Goal: Task Accomplishment & Management: Manage account settings

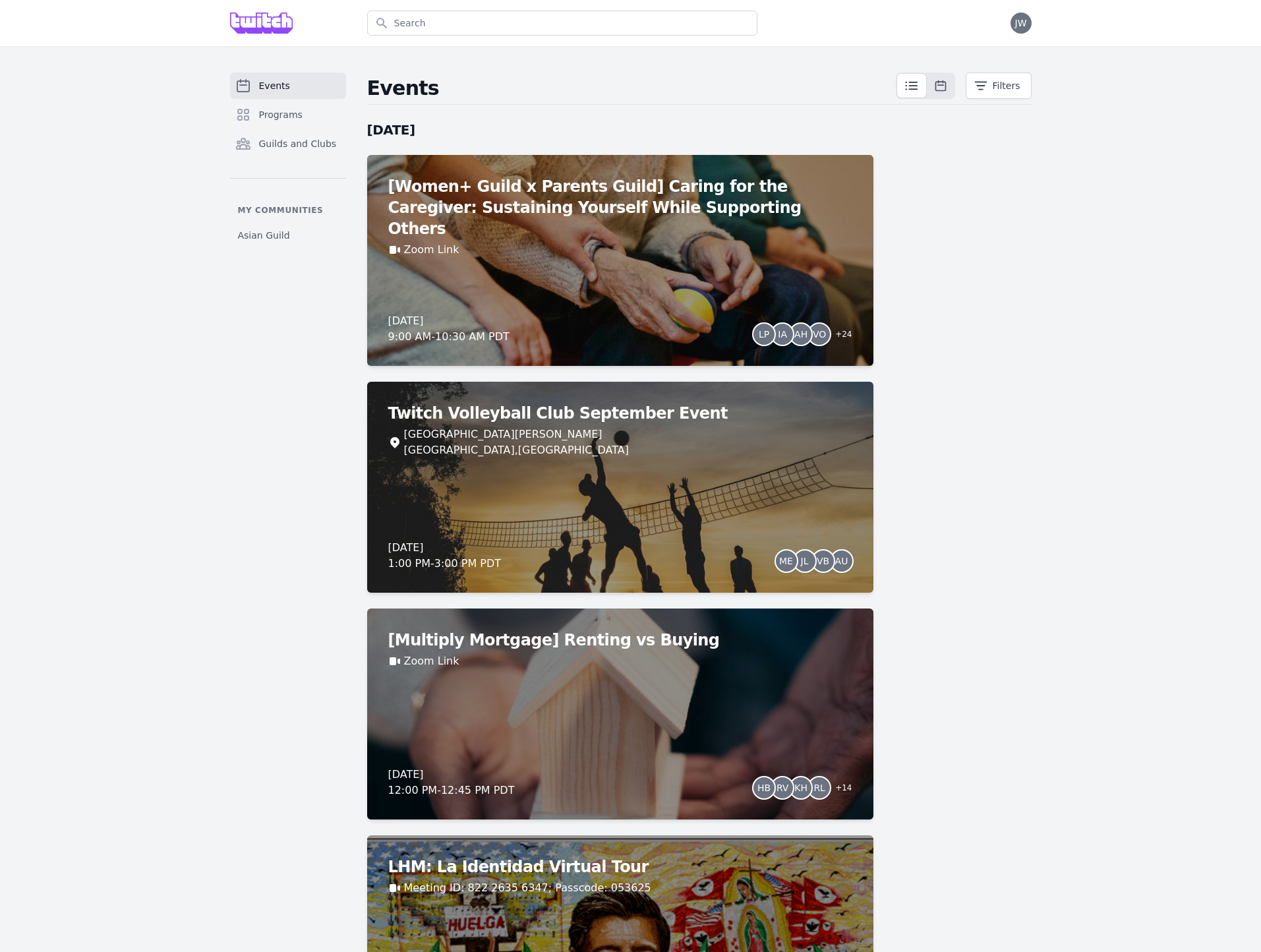
click at [1022, 28] on span "JW" at bounding box center [1021, 23] width 21 height 21
click at [932, 56] on link "Admin" at bounding box center [968, 53] width 127 height 23
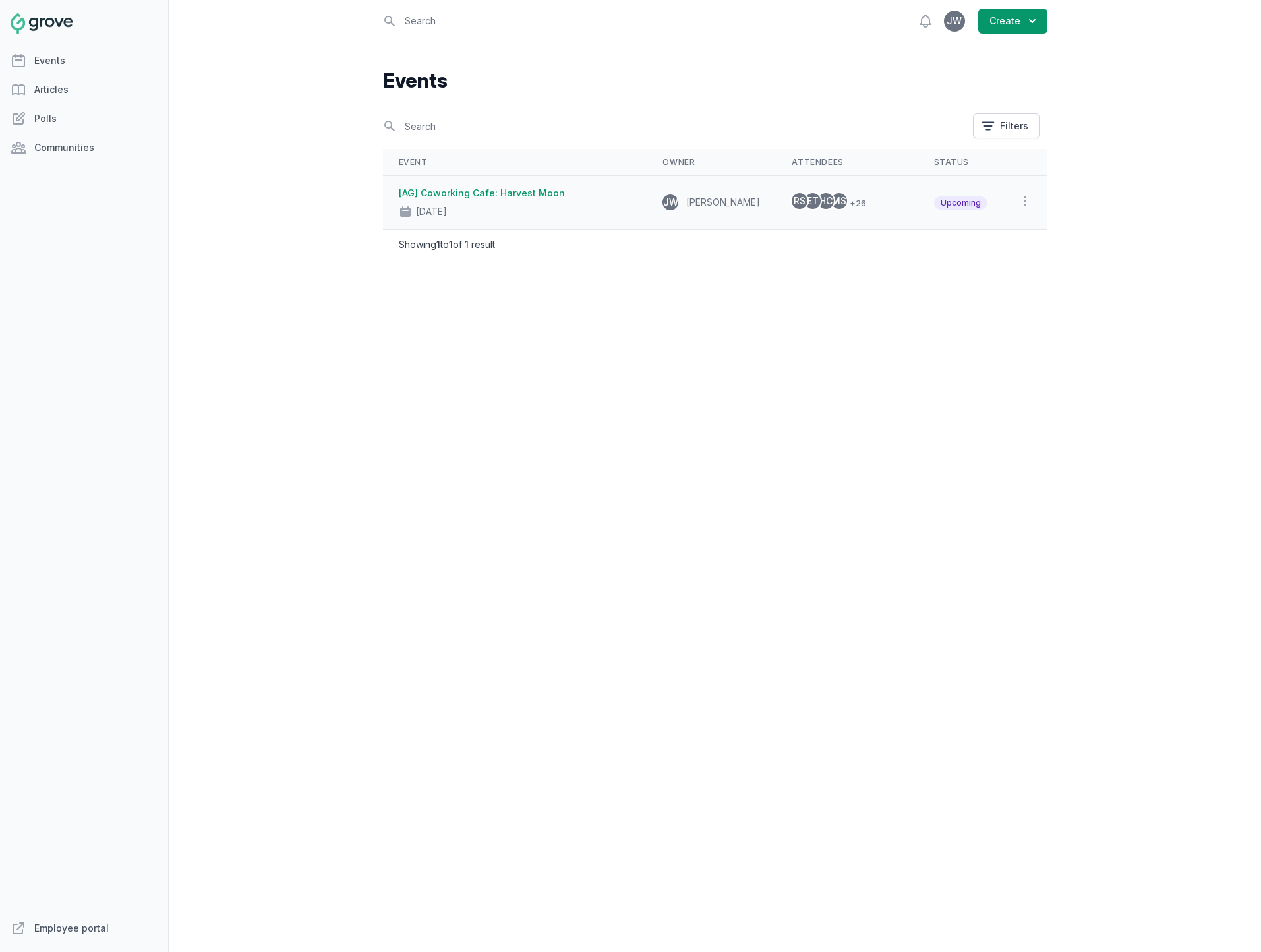
click at [493, 194] on link "[AG] Coworking Cafe: Harvest Moon" at bounding box center [482, 193] width 166 height 11
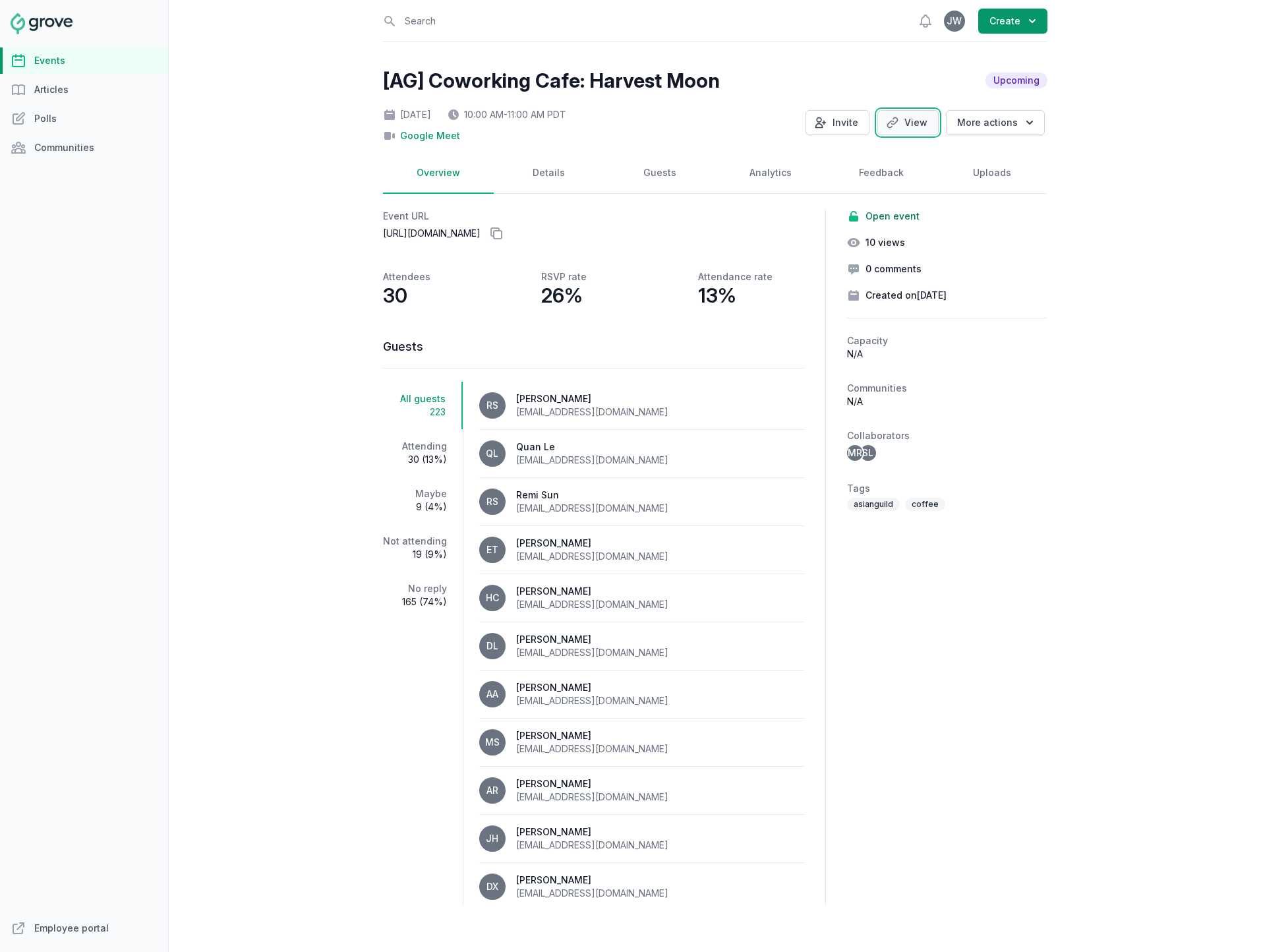
click at [913, 130] on link "View" at bounding box center [908, 122] width 62 height 25
click at [504, 234] on icon at bounding box center [496, 234] width 16 height 16
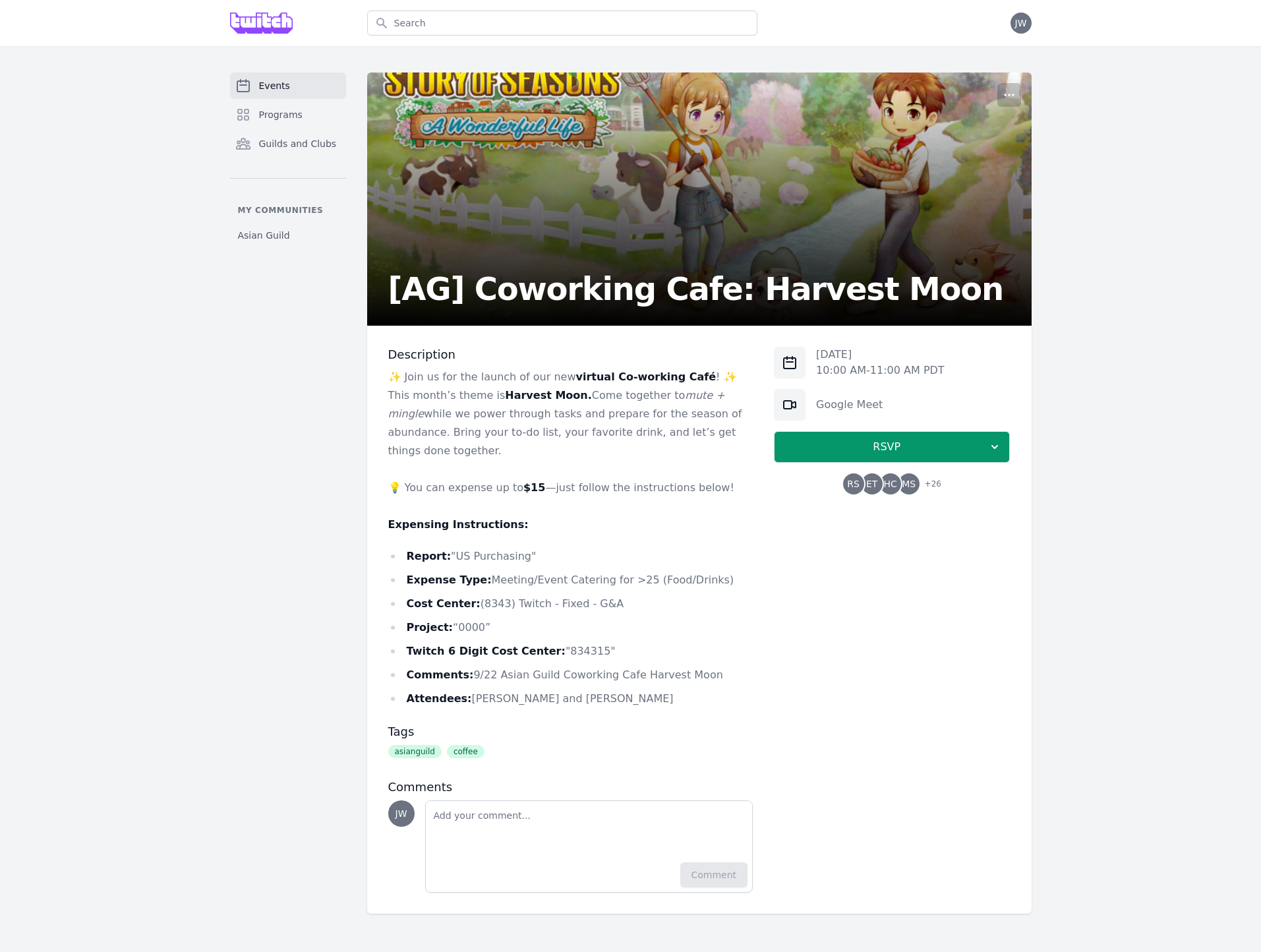
drag, startPoint x: 821, startPoint y: 398, endPoint x: 1108, endPoint y: 402, distance: 287.0
click at [1107, 402] on div "Events Programs Guilds and Clubs My communities Asian Guild [AG] Coworking Cafe…" at bounding box center [630, 493] width 1261 height 894
click at [1108, 402] on div "Events Programs Guilds and Clubs My communities Asian Guild [AG] Coworking Cafe…" at bounding box center [630, 493] width 1261 height 894
click at [988, 446] on icon "button" at bounding box center [995, 447] width 13 height 13
click at [1087, 547] on div "Events Programs Guilds and Clubs My communities Asian Guild [AG] Coworking Cafe…" at bounding box center [630, 493] width 1261 height 894
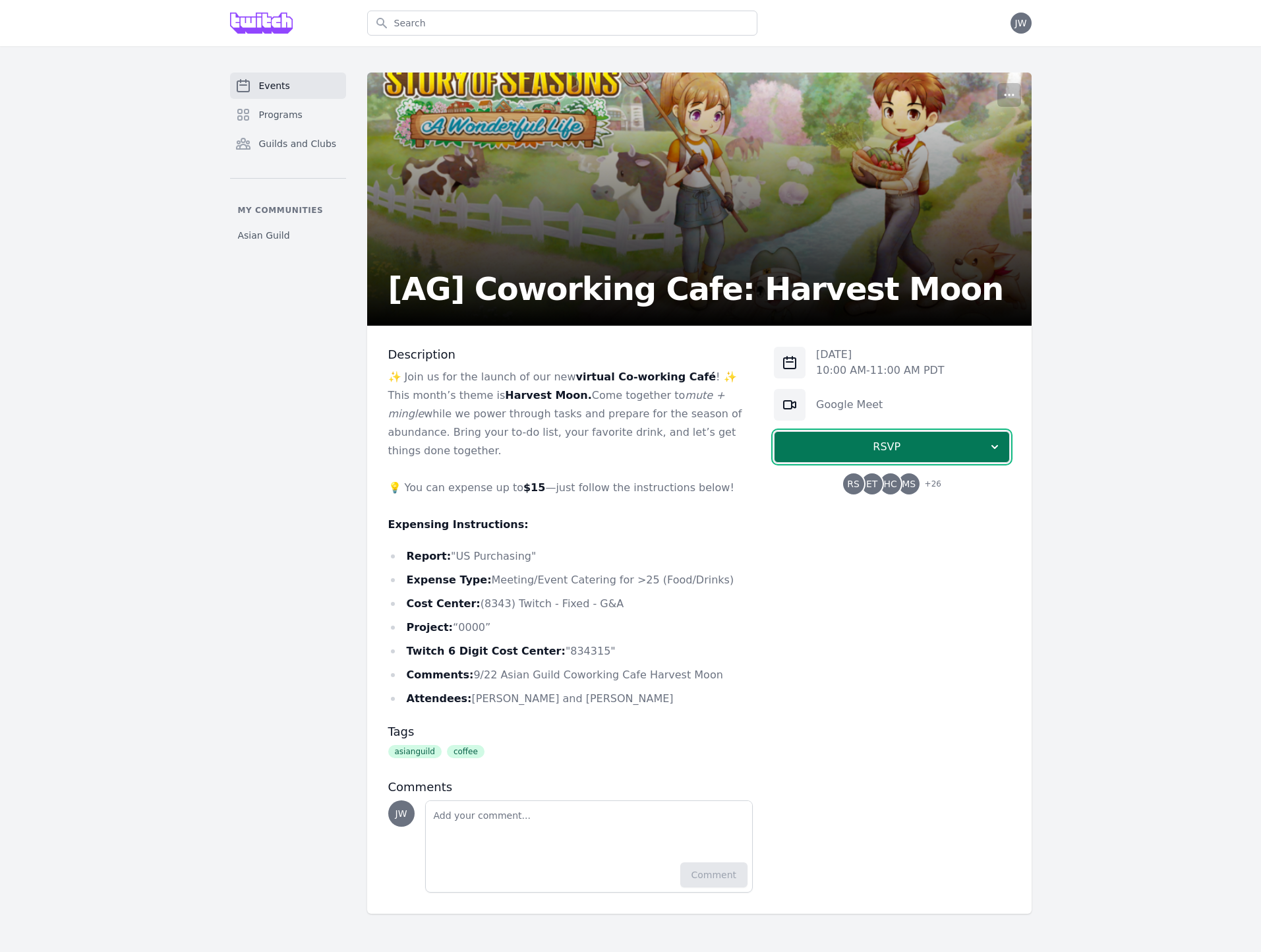
click at [998, 441] on icon "button" at bounding box center [995, 447] width 13 height 13
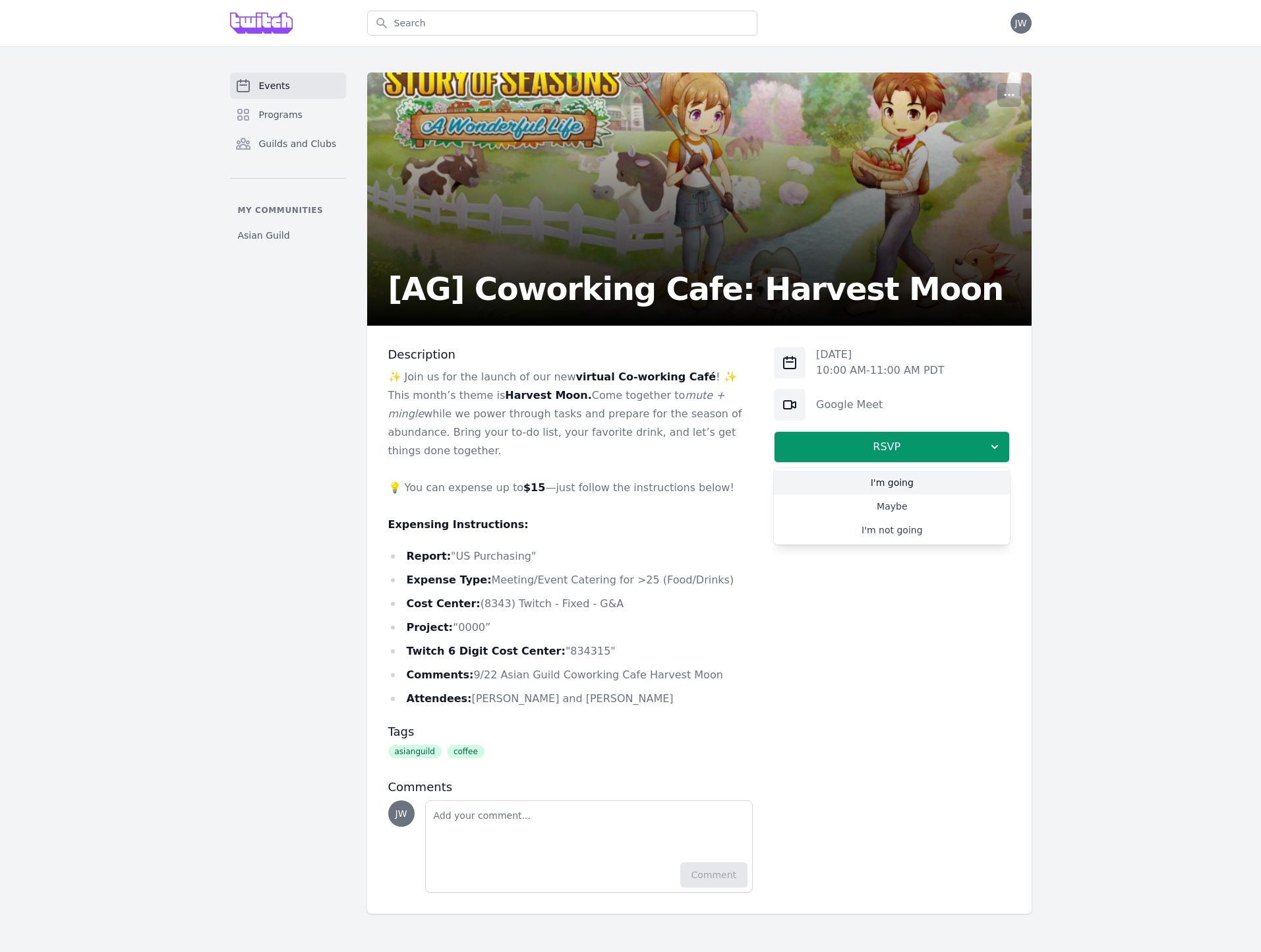
click at [937, 486] on link "I'm going" at bounding box center [892, 482] width 236 height 23
click at [1009, 94] on circle "button" at bounding box center [1009, 95] width 1 height 1
click at [923, 131] on button "Manage" at bounding box center [947, 126] width 143 height 23
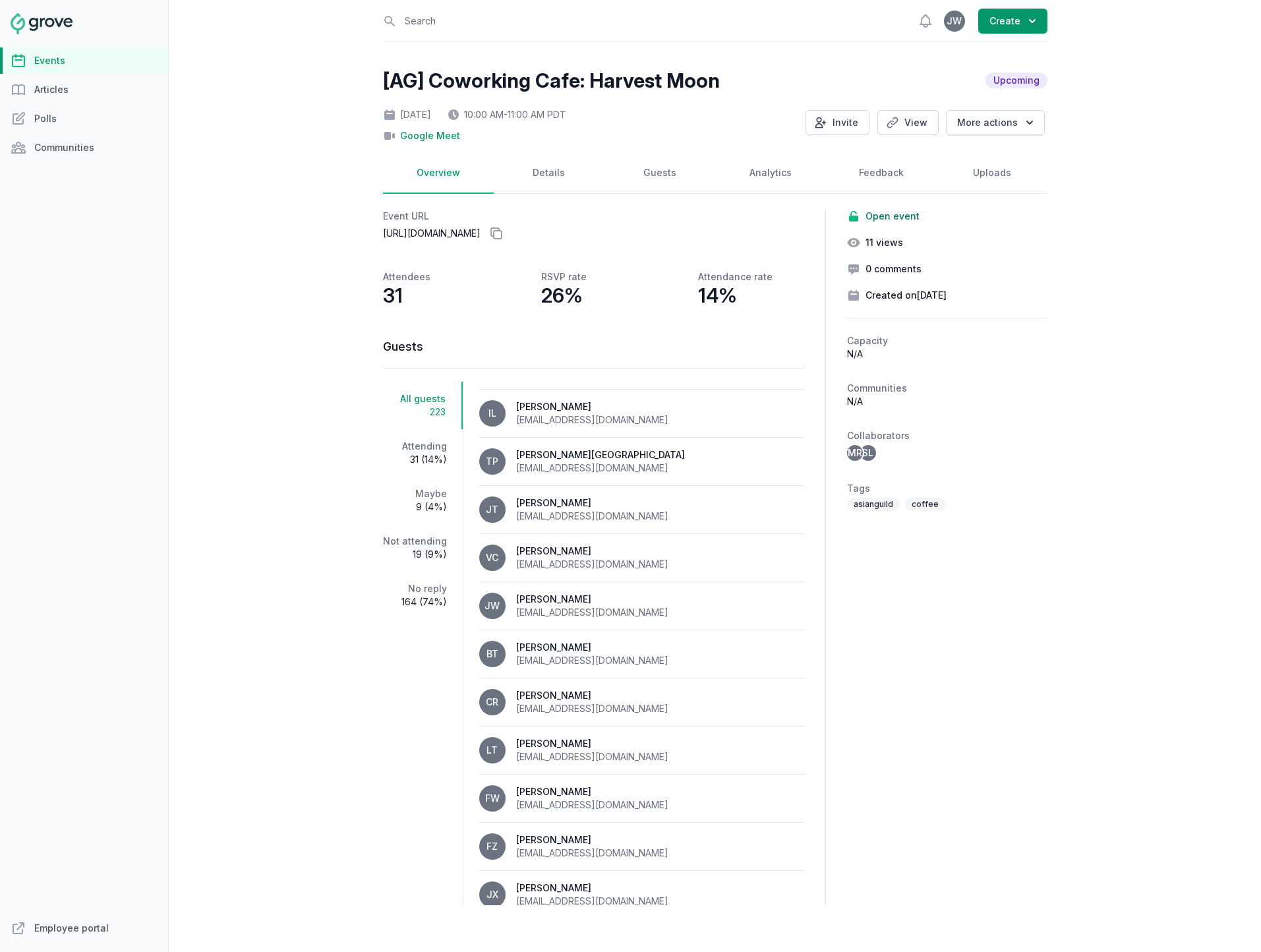
scroll to position [602, 0]
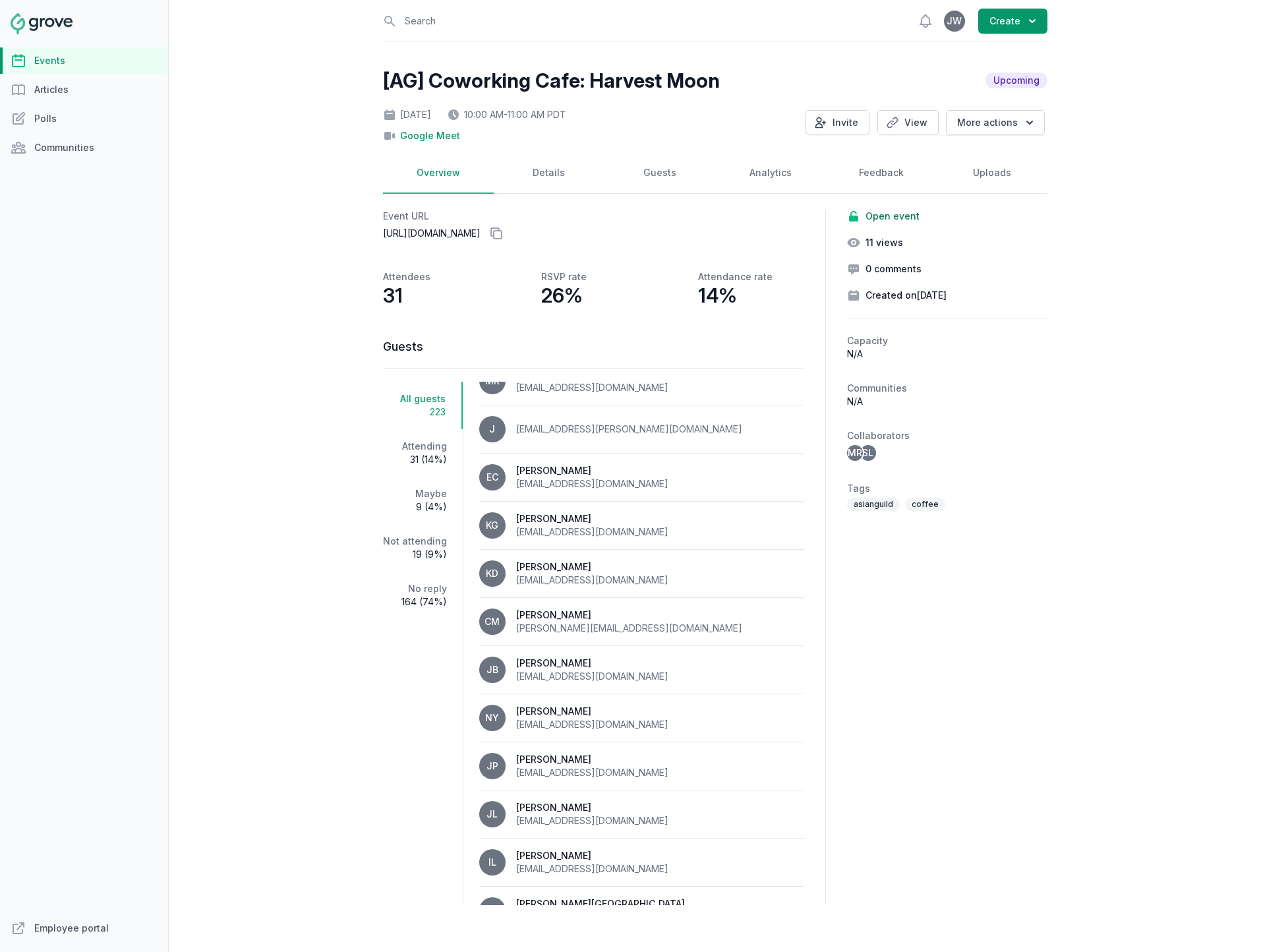
click at [1009, 136] on div "Mon, Sep 22, 2025 10:00 AM - 11:00 AM PDT Google Meet Invite View More actions" at bounding box center [715, 123] width 664 height 39
click at [1001, 127] on button "More actions" at bounding box center [996, 122] width 99 height 25
click at [1086, 171] on div "Open sidebar Search View notifications Open user menu JW Create [AG] Coworking …" at bounding box center [715, 476] width 1092 height 952
click at [775, 175] on link "Analytics" at bounding box center [770, 173] width 110 height 41
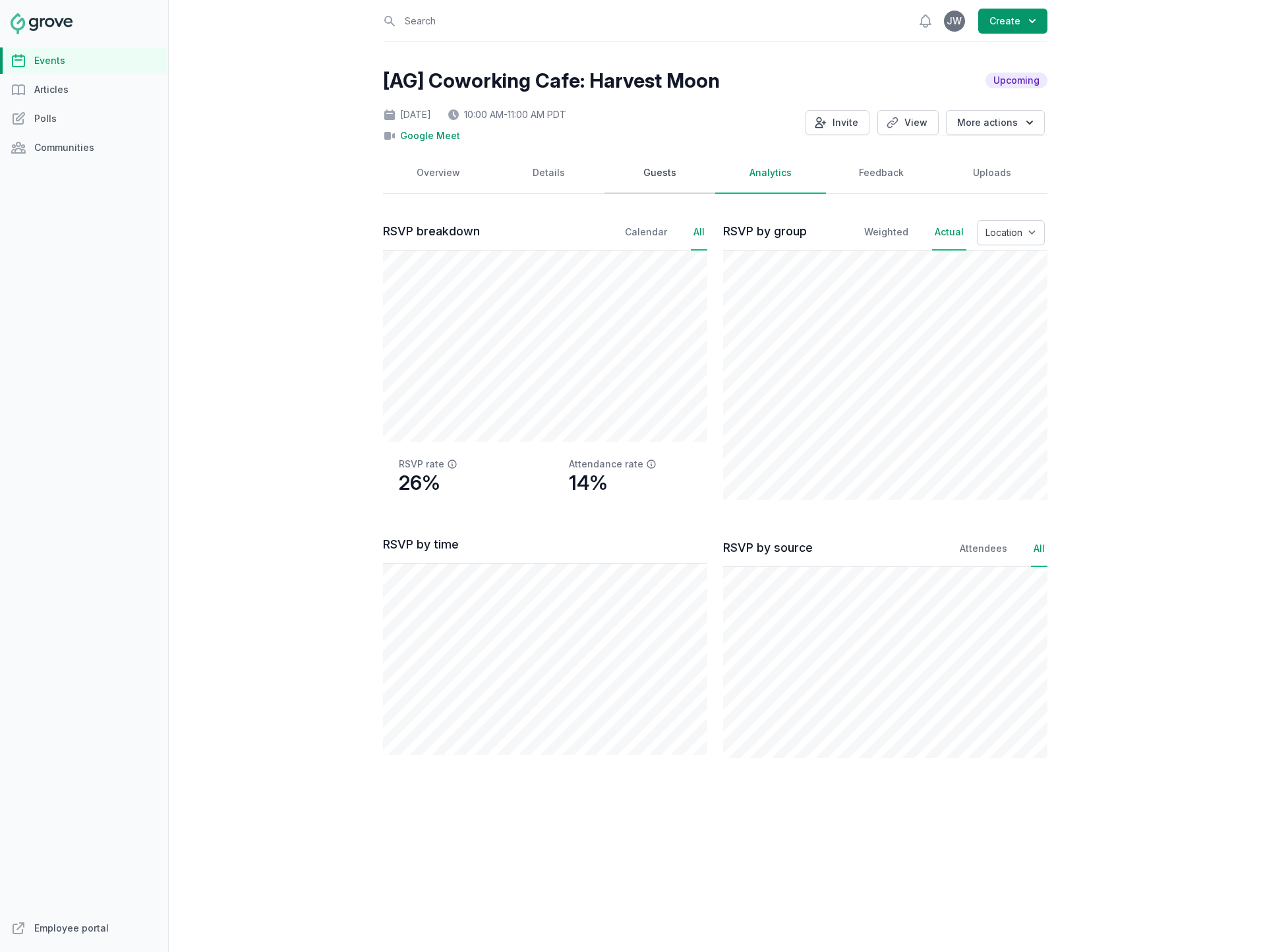
click at [660, 180] on link "Guests" at bounding box center [660, 173] width 110 height 41
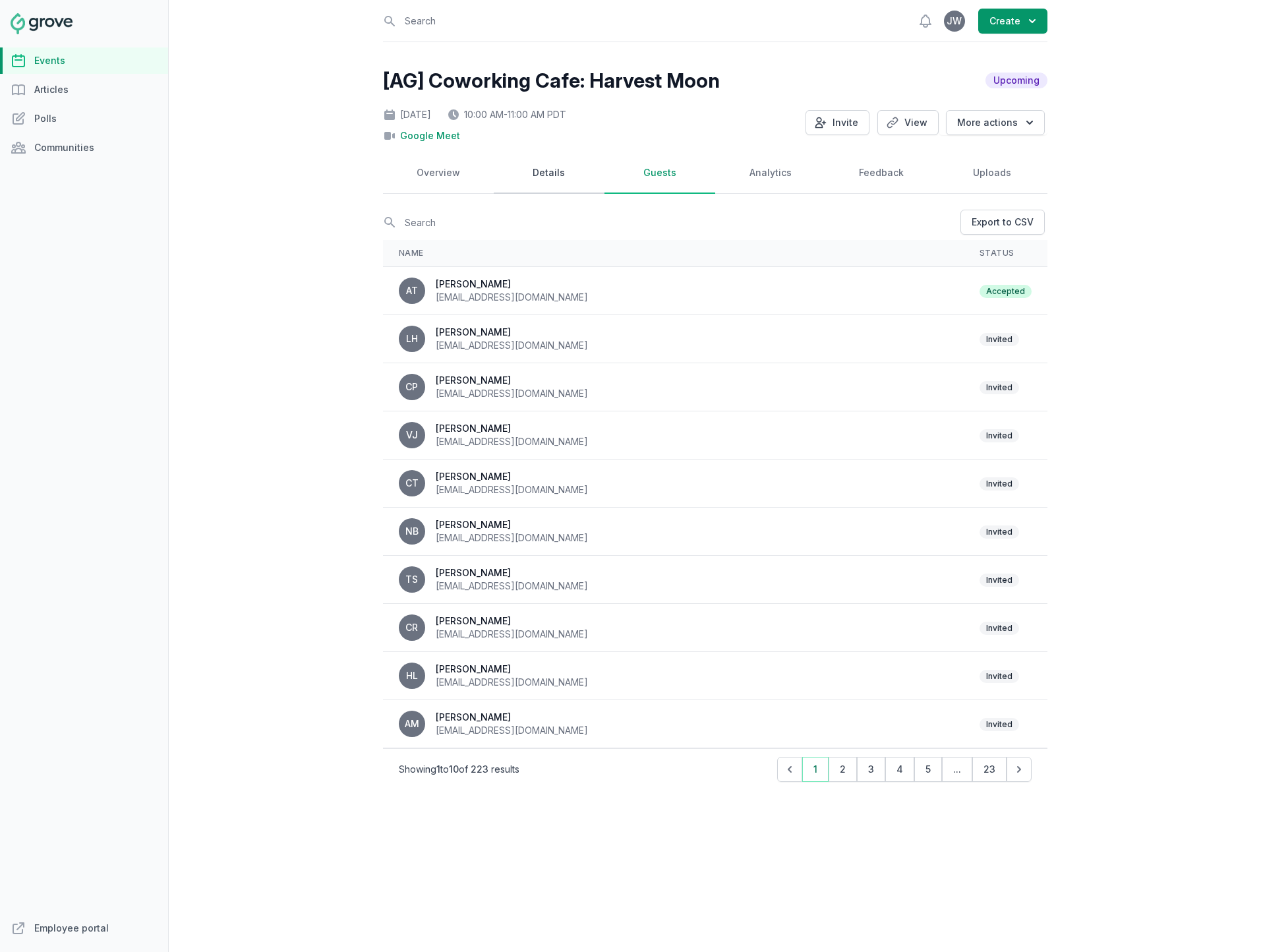
click at [556, 184] on link "Details" at bounding box center [548, 173] width 110 height 41
select select "virtual"
select select "10:00 AM"
select select "11:00 AM"
select select "89"
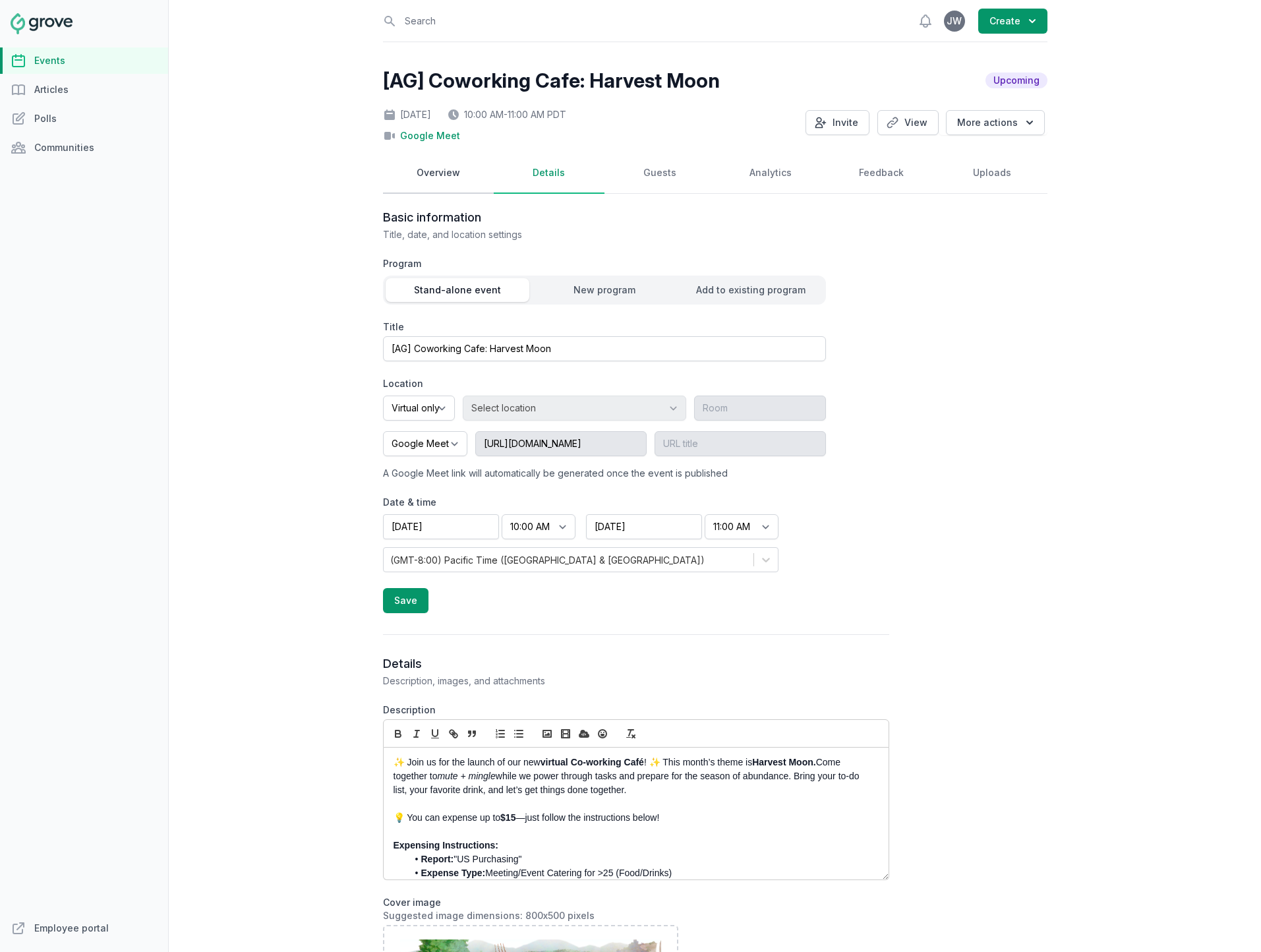
click at [429, 181] on link "Overview" at bounding box center [438, 173] width 110 height 41
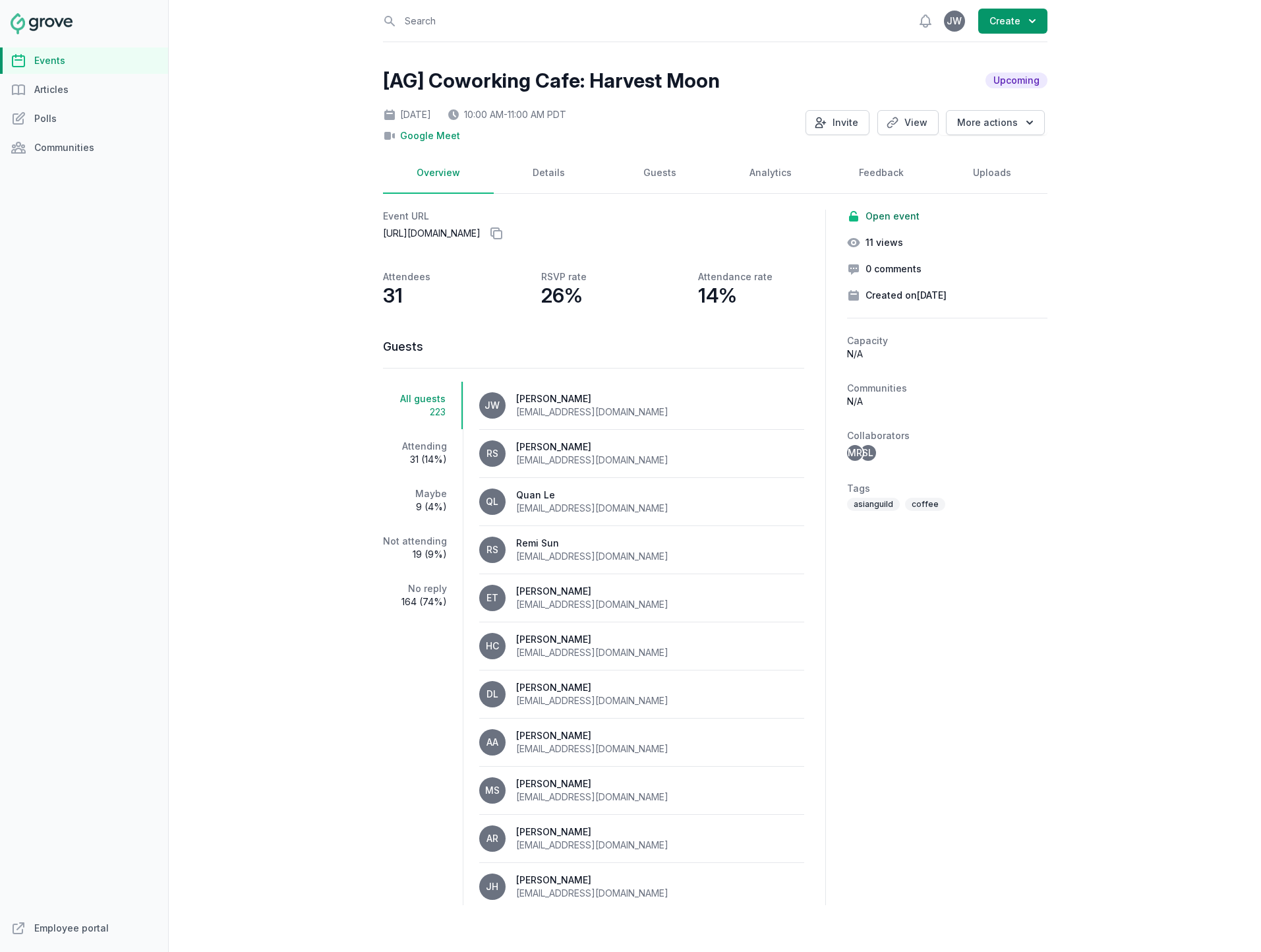
click at [333, 253] on div "Open sidebar Search View notifications Open user menu JW Create [AG] Coworking …" at bounding box center [715, 476] width 1092 height 952
click at [502, 235] on icon at bounding box center [496, 234] width 11 height 11
click at [538, 169] on link "Details" at bounding box center [548, 173] width 110 height 41
select select "virtual"
select select "10:00 AM"
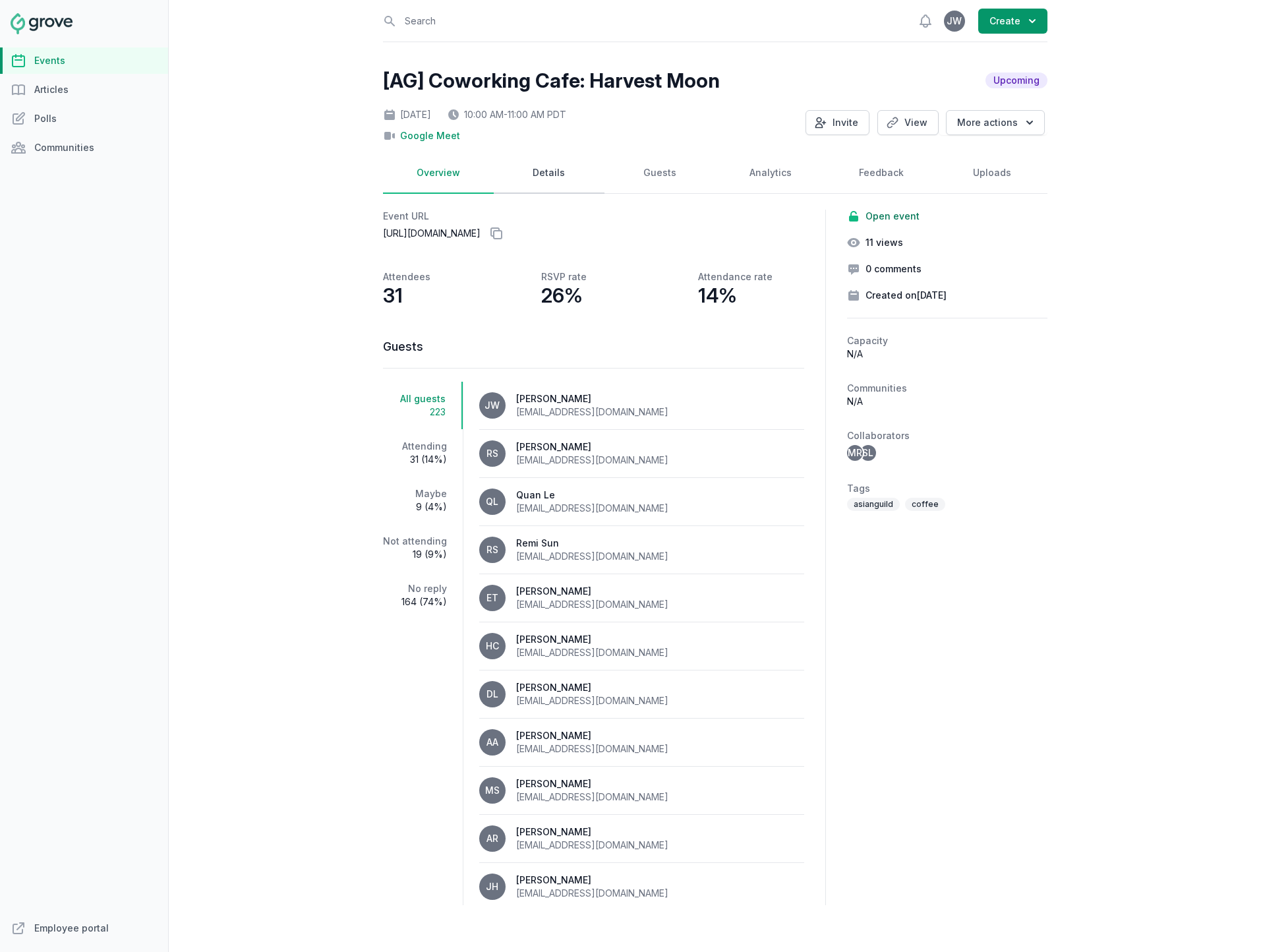
select select "11:00 AM"
select select "89"
